Goal: Transaction & Acquisition: Purchase product/service

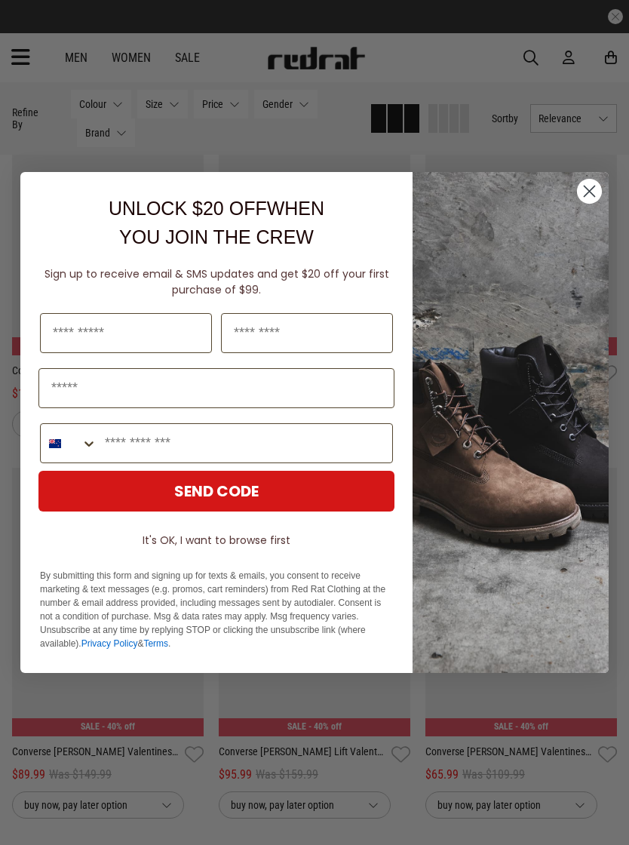
scroll to position [2484, 0]
click at [590, 198] on circle "Close dialog" at bounding box center [589, 191] width 25 height 25
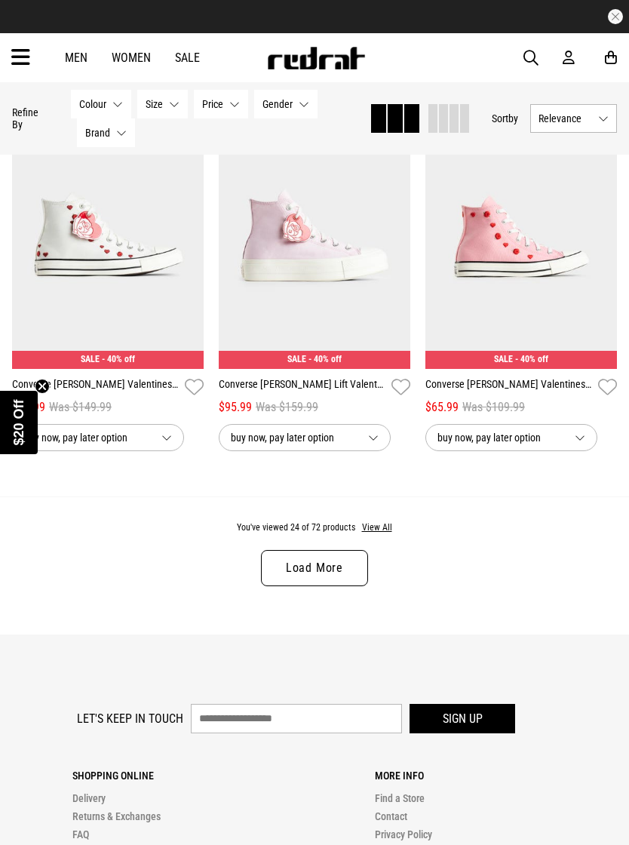
scroll to position [2853, 0]
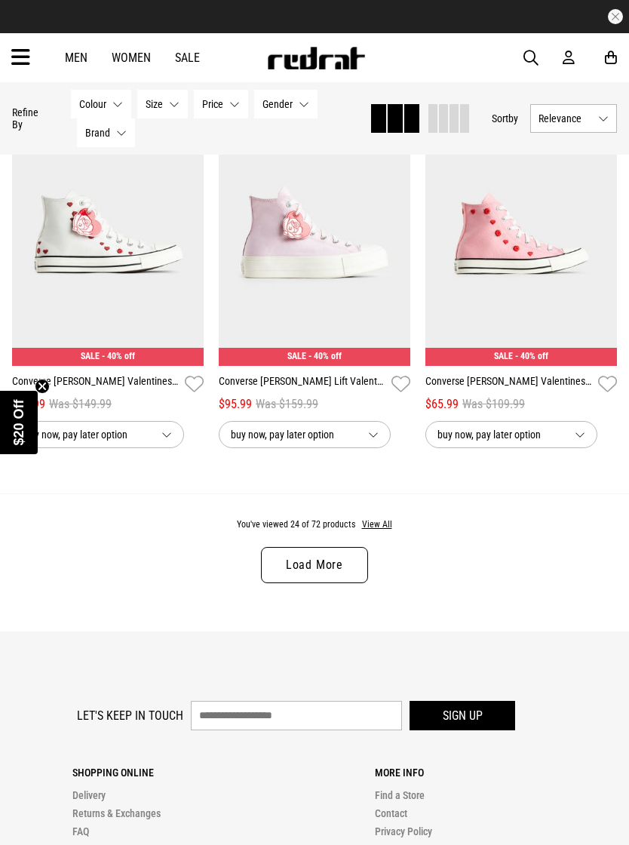
click at [318, 573] on link "Load More" at bounding box center [314, 565] width 107 height 36
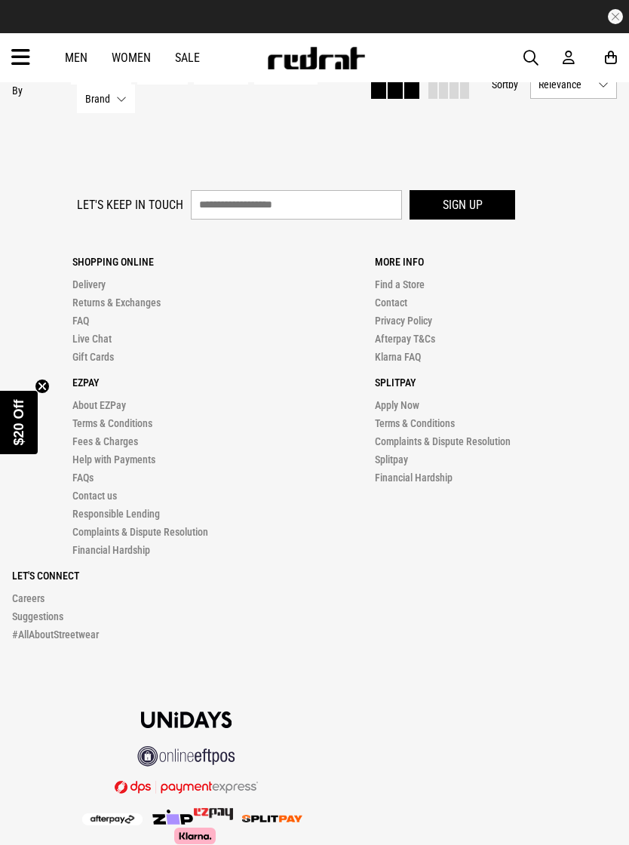
scroll to position [6441, 0]
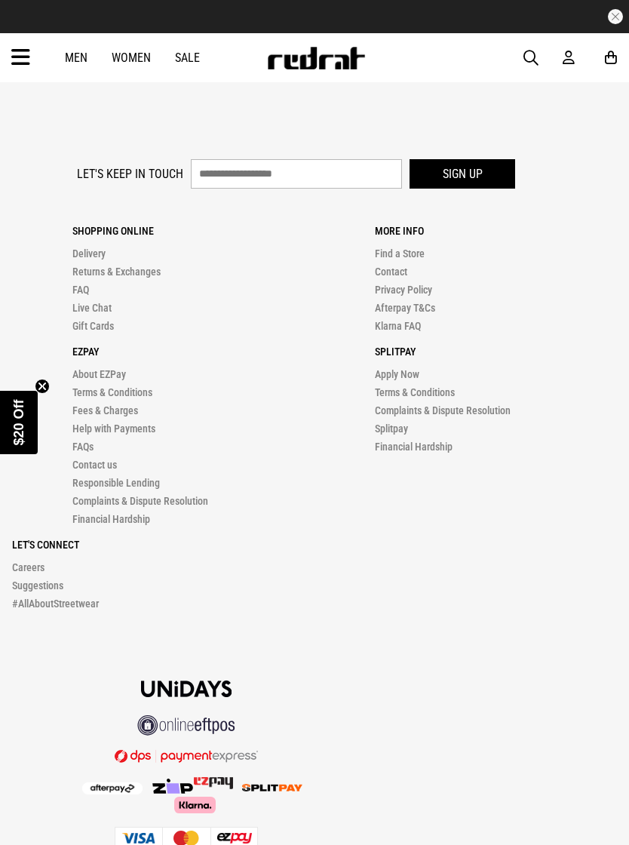
click at [609, 16] on button "button" at bounding box center [615, 16] width 15 height 15
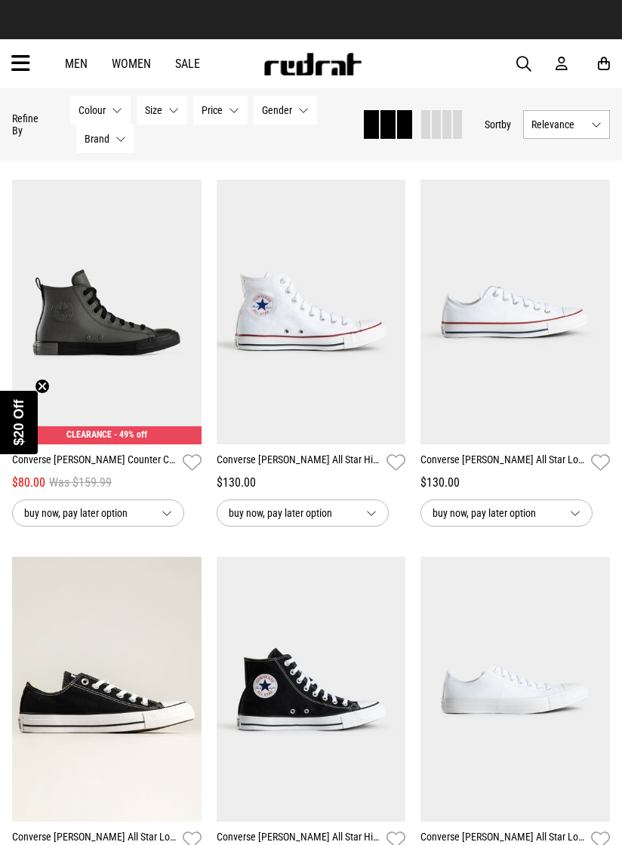
scroll to position [5039, 0]
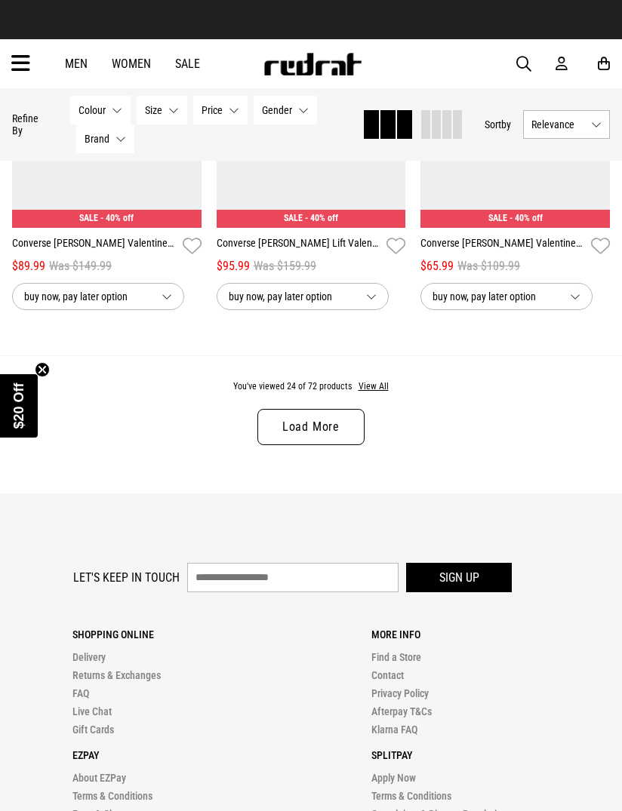
scroll to position [2970, 0]
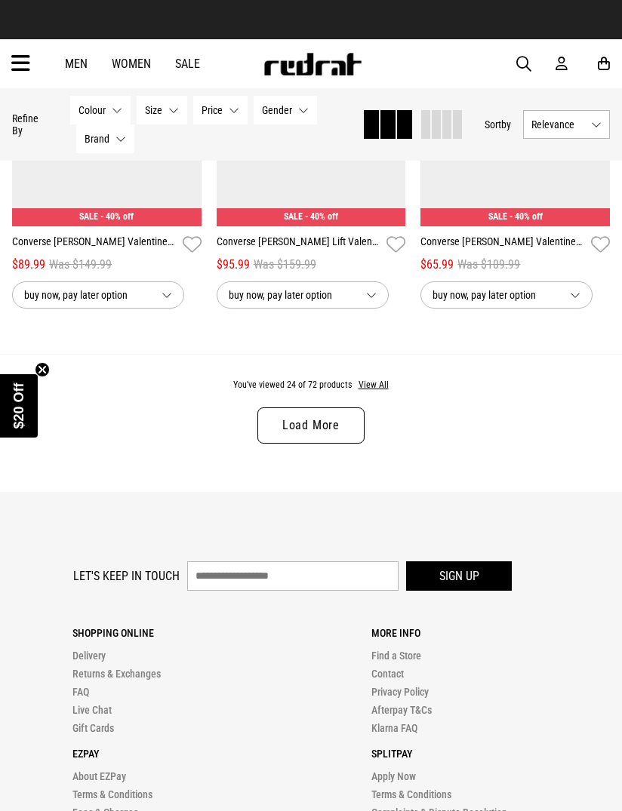
click at [313, 433] on link "Load More" at bounding box center [310, 426] width 107 height 36
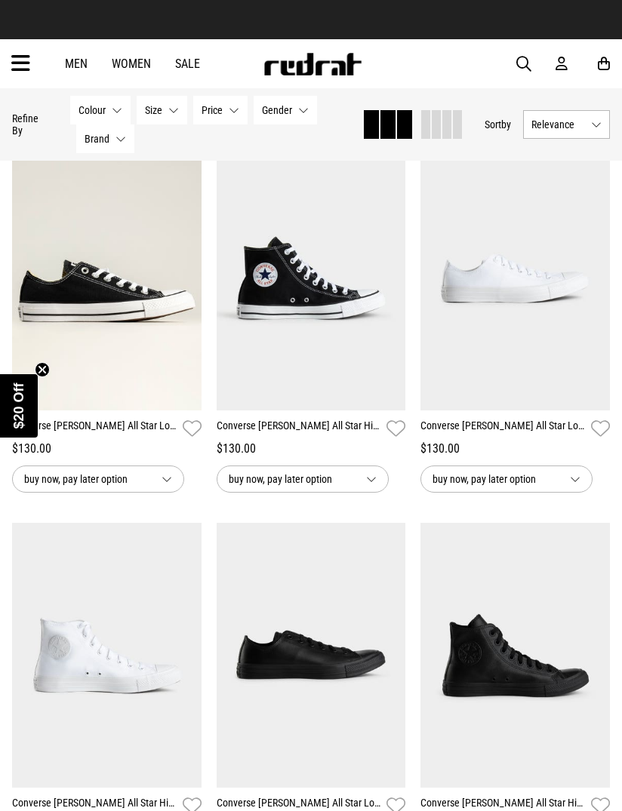
scroll to position [5428, 0]
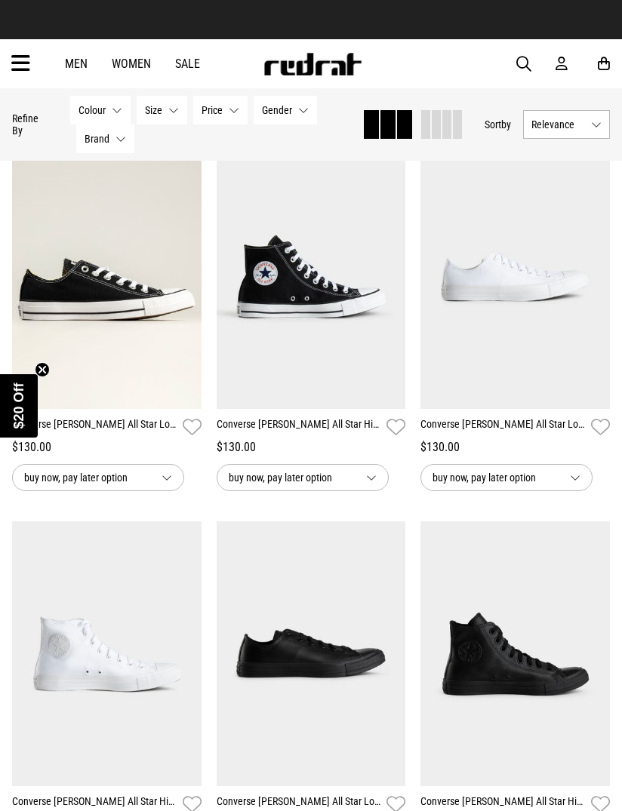
click at [315, 303] on img at bounding box center [311, 276] width 189 height 265
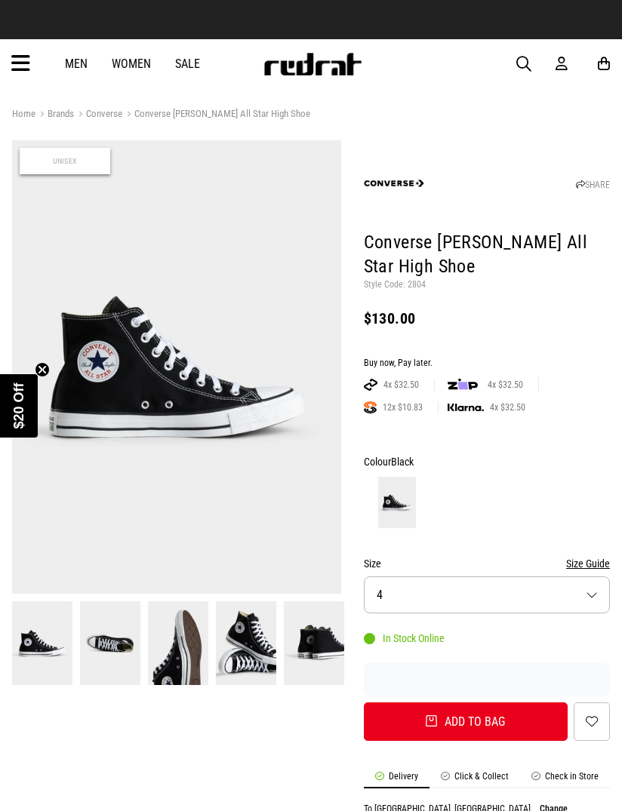
click at [595, 594] on button "Size 4" at bounding box center [487, 595] width 246 height 37
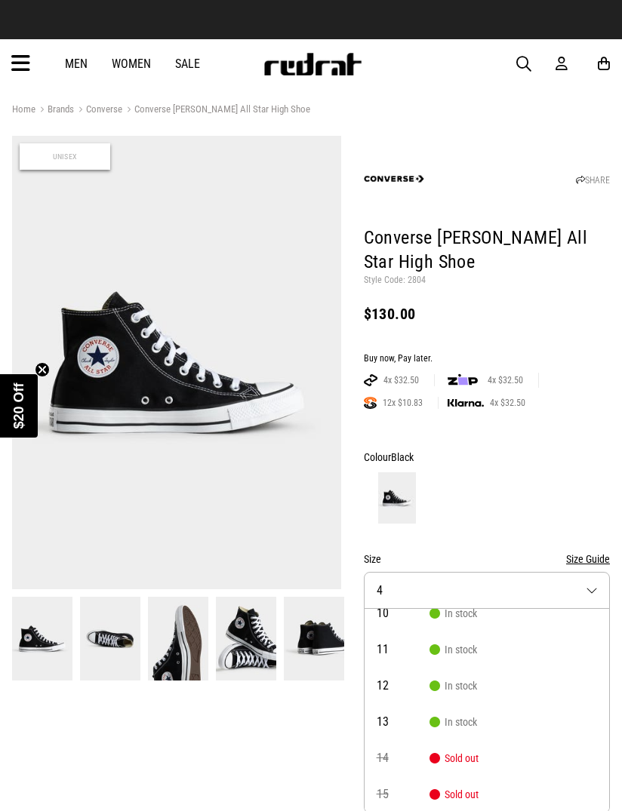
scroll to position [267, 0]
click at [586, 552] on button "Size Guide" at bounding box center [588, 559] width 44 height 18
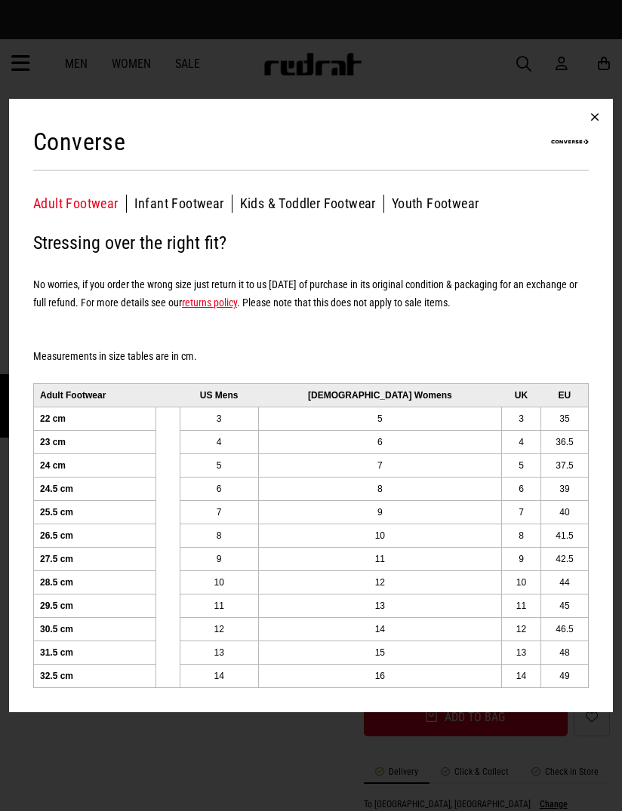
click at [599, 108] on button "button" at bounding box center [595, 117] width 36 height 36
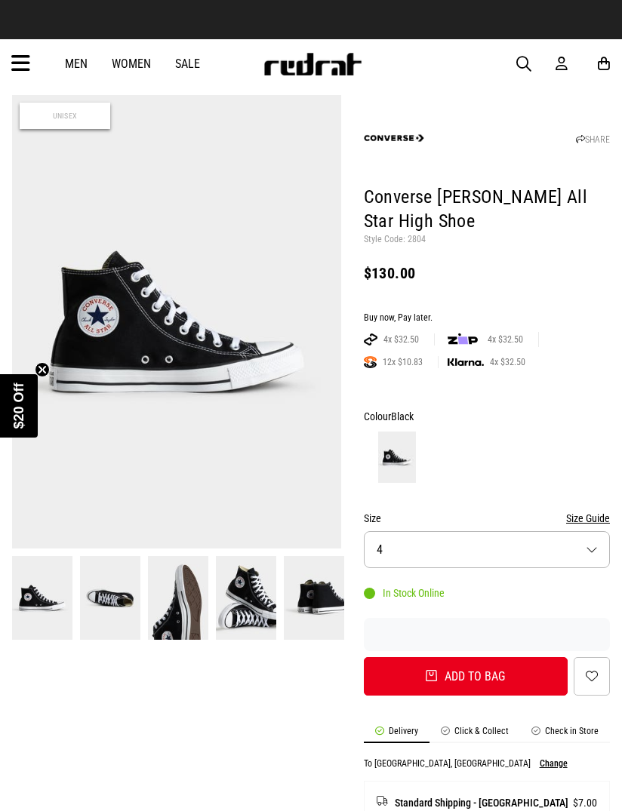
scroll to position [47, 0]
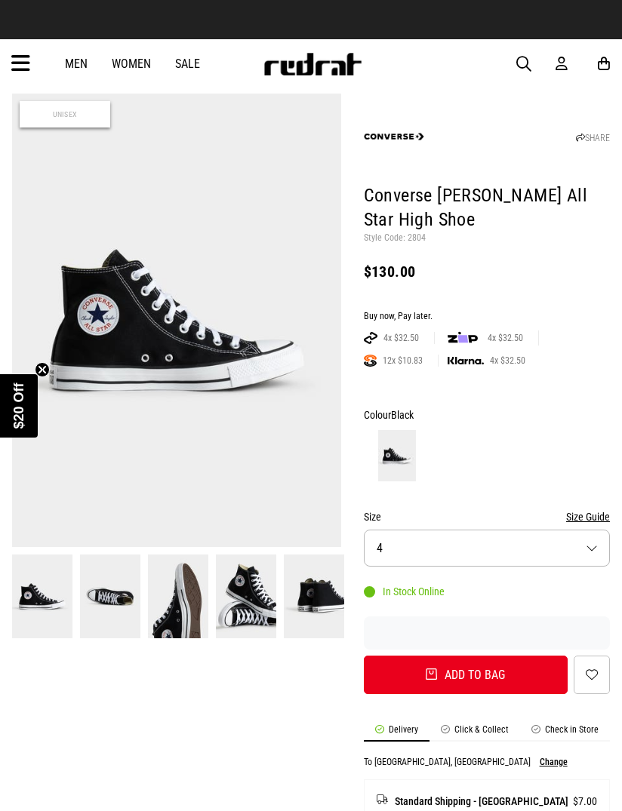
click at [589, 541] on button "Size 4" at bounding box center [487, 548] width 246 height 37
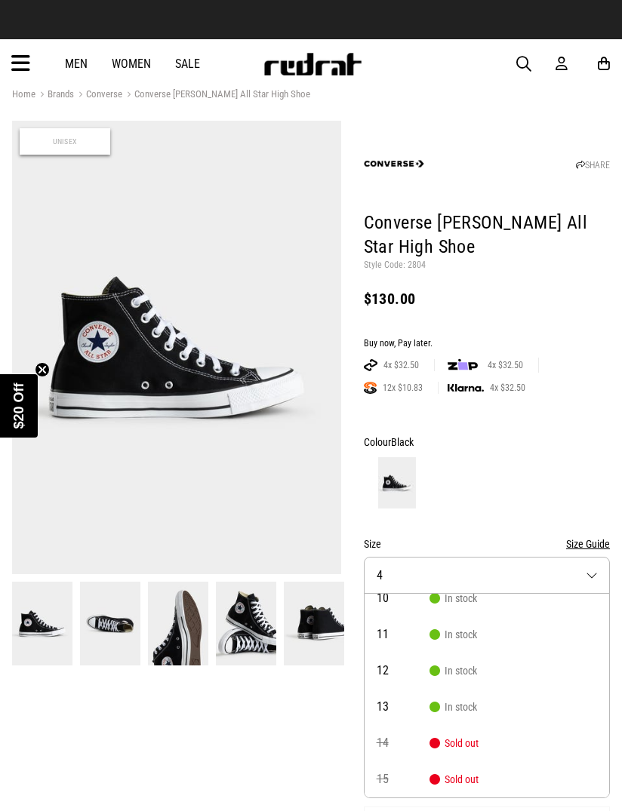
scroll to position [0, 0]
